Goal: Task Accomplishment & Management: Use online tool/utility

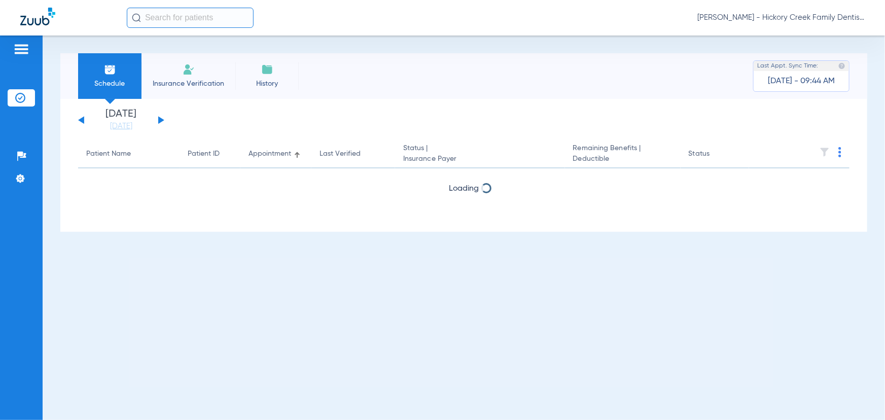
click at [750, 17] on span "[PERSON_NAME] - Hickory Creek Family Dentistry" at bounding box center [780, 18] width 167 height 10
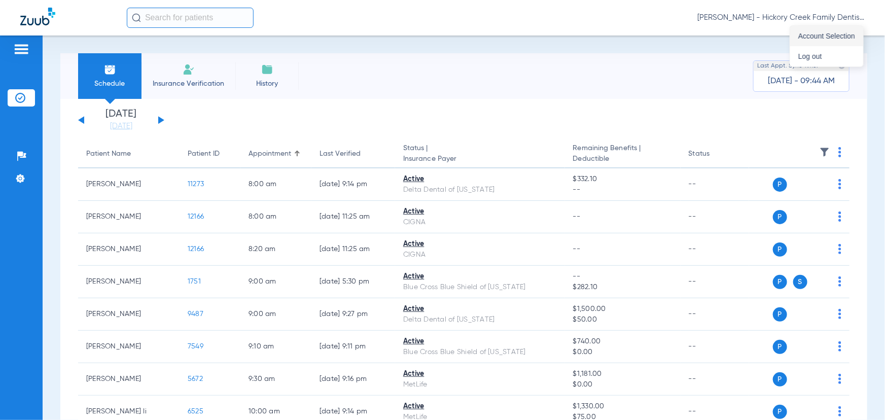
click at [803, 30] on button "Account Selection" at bounding box center [826, 36] width 73 height 20
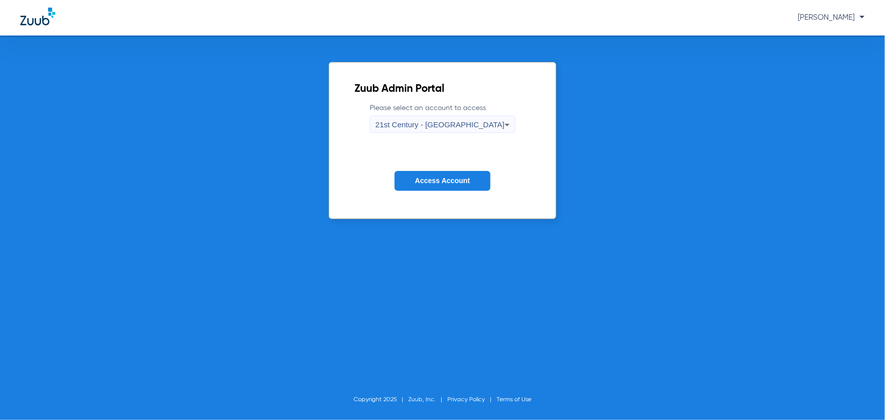
click at [470, 122] on span "21st Century - [GEOGRAPHIC_DATA]" at bounding box center [439, 124] width 129 height 9
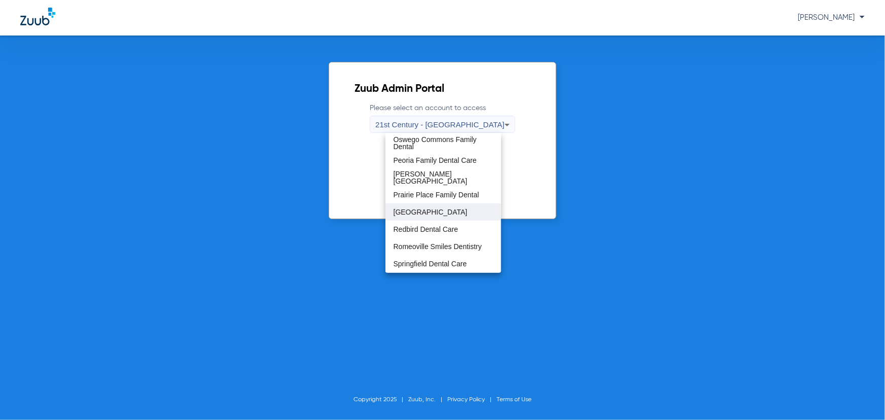
scroll to position [461, 0]
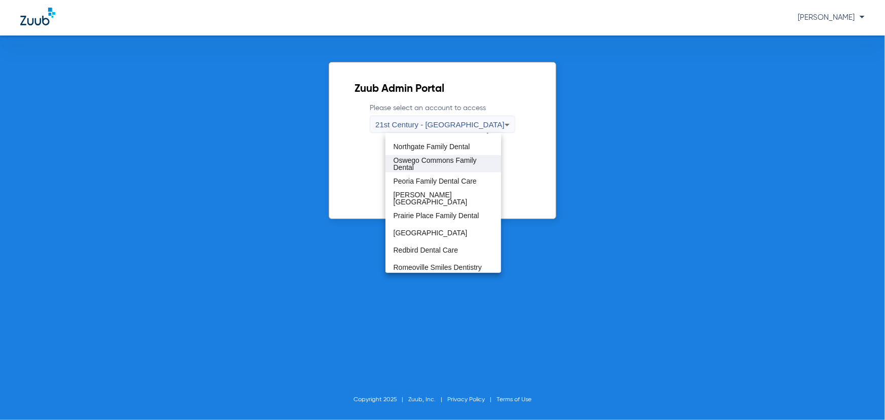
click at [435, 163] on span "Oswego Commons Family Dental" at bounding box center [442, 164] width 99 height 14
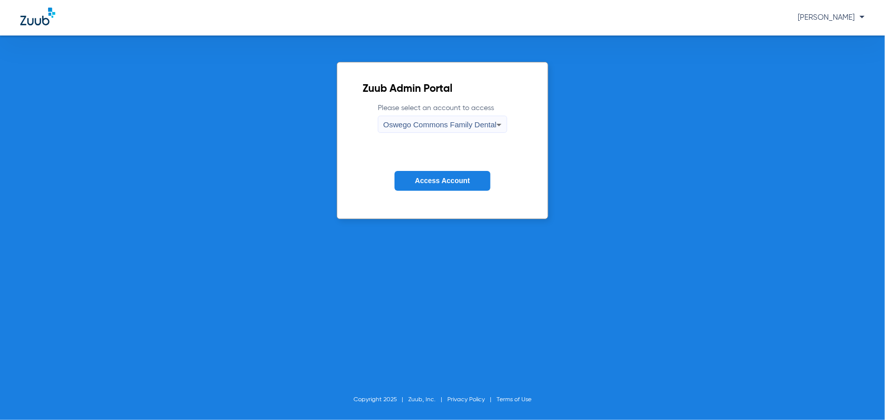
click at [435, 177] on span "Access Account" at bounding box center [442, 180] width 55 height 8
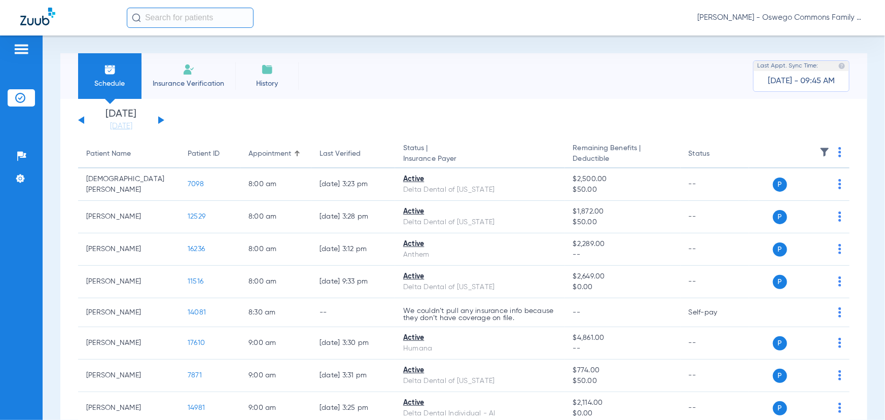
click at [192, 18] on input "text" at bounding box center [190, 18] width 127 height 20
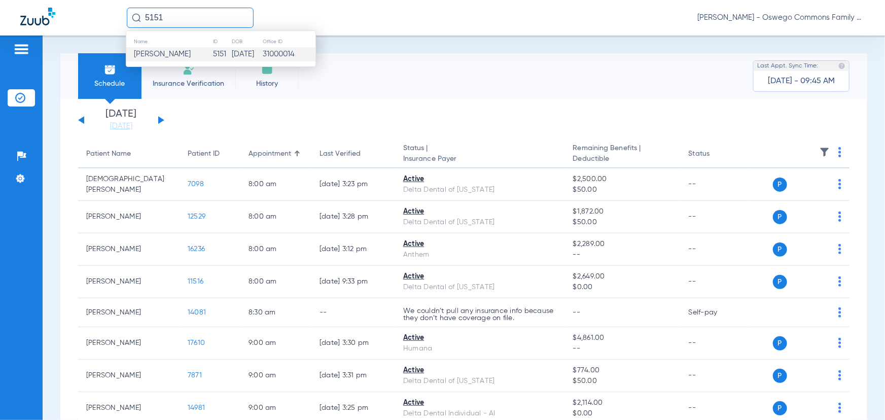
type input "5151"
click at [195, 50] on td "[PERSON_NAME]" at bounding box center [169, 54] width 86 height 14
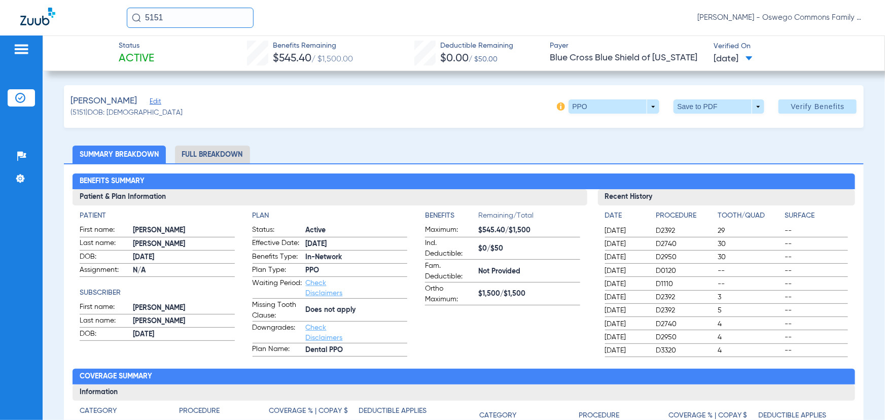
click at [737, 58] on span "[DATE]" at bounding box center [732, 59] width 39 height 13
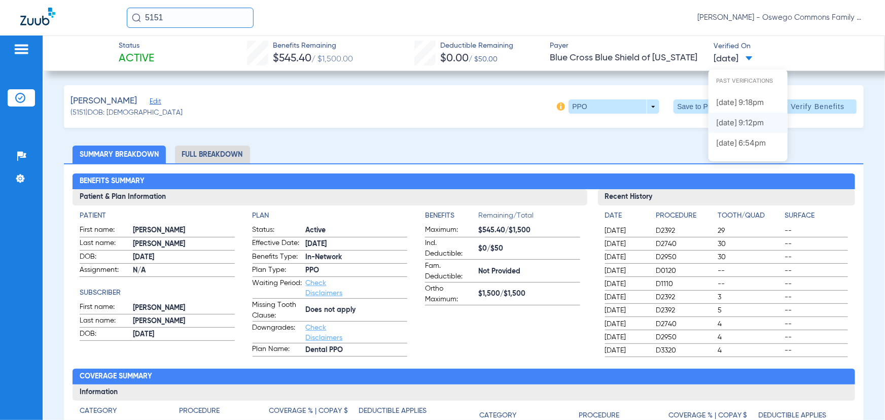
click at [738, 121] on label "[DATE] 9:12PM" at bounding box center [747, 123] width 79 height 20
